Goal: Task Accomplishment & Management: Manage account settings

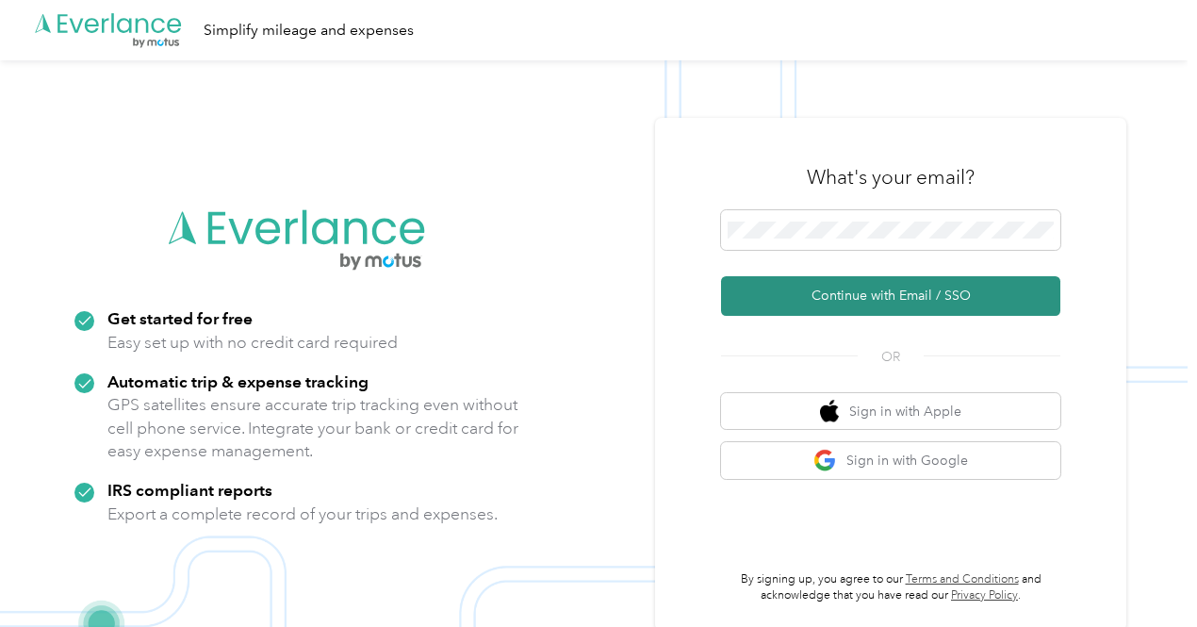
click at [902, 308] on button "Continue with Email / SSO" at bounding box center [890, 296] width 339 height 40
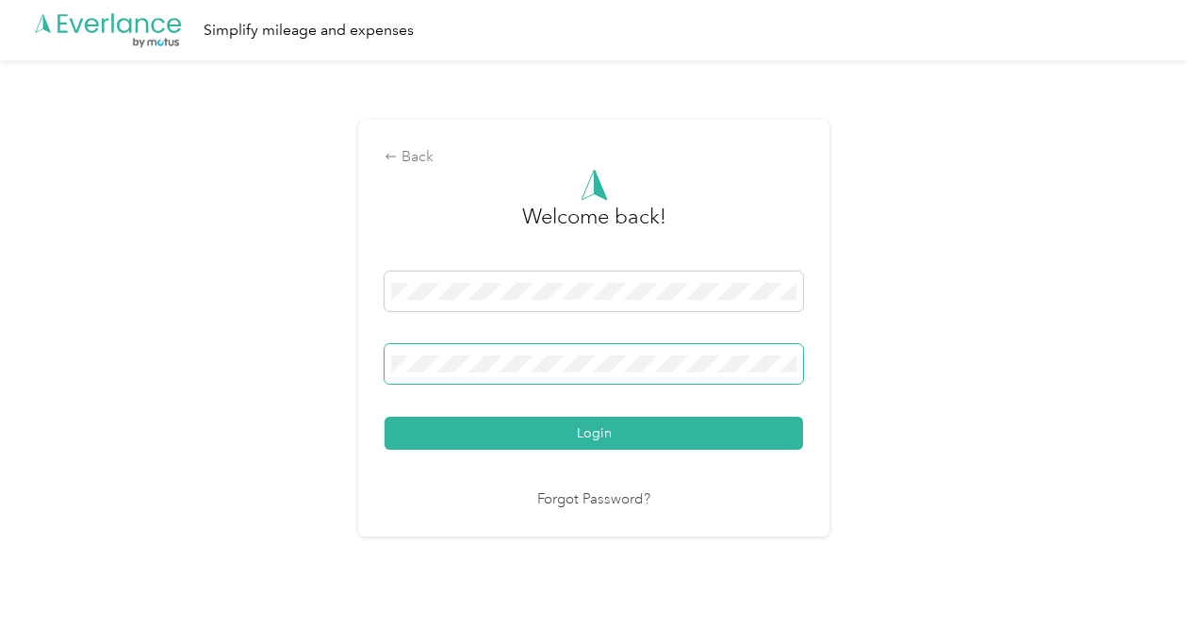
click at [384, 417] on button "Login" at bounding box center [593, 433] width 418 height 33
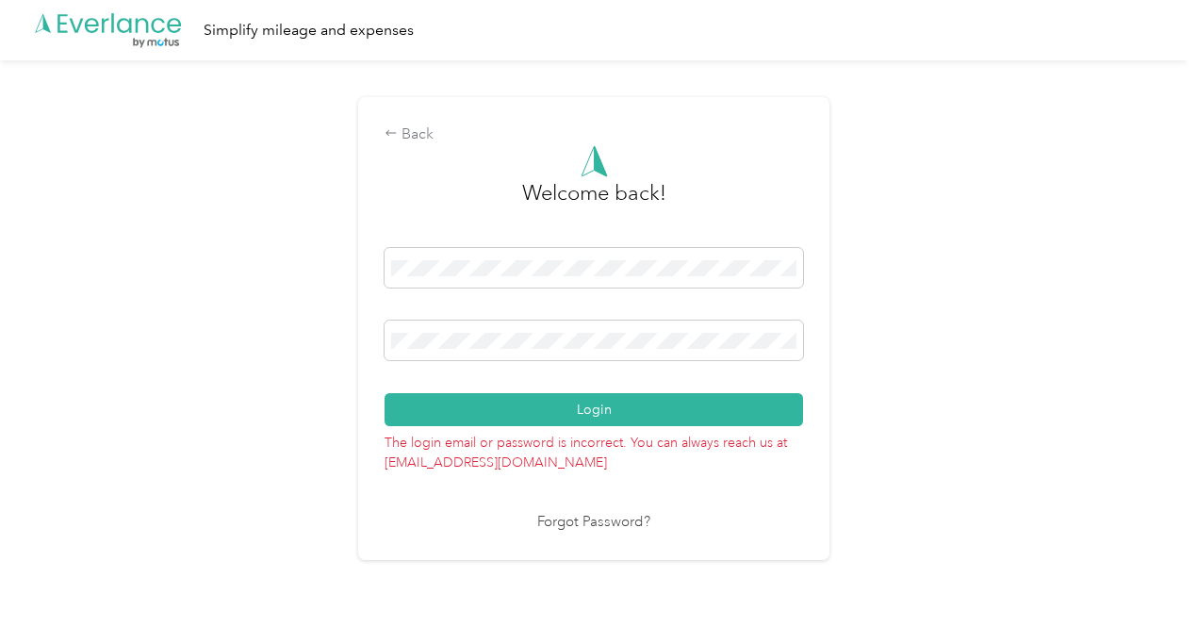
drag, startPoint x: 607, startPoint y: 352, endPoint x: 280, endPoint y: 346, distance: 327.0
click at [280, 346] on div "Back Welcome back! Login The login email or password is incorrect. You can alwa…" at bounding box center [593, 335] width 1187 height 551
click at [328, 342] on div "Back Welcome back! Login The login email or password is incorrect. You can alwa…" at bounding box center [593, 335] width 1187 height 551
click at [384, 393] on button "Login" at bounding box center [593, 409] width 418 height 33
